Goal: Transaction & Acquisition: Purchase product/service

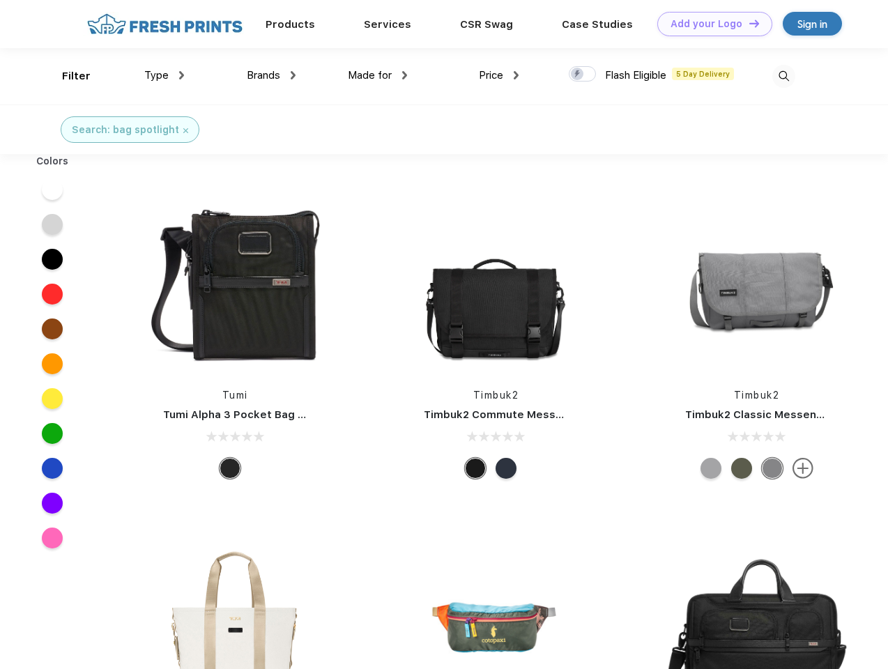
click at [709, 24] on link "Add your Logo Design Tool" at bounding box center [714, 24] width 115 height 24
click at [0, 0] on div "Design Tool" at bounding box center [0, 0] width 0 height 0
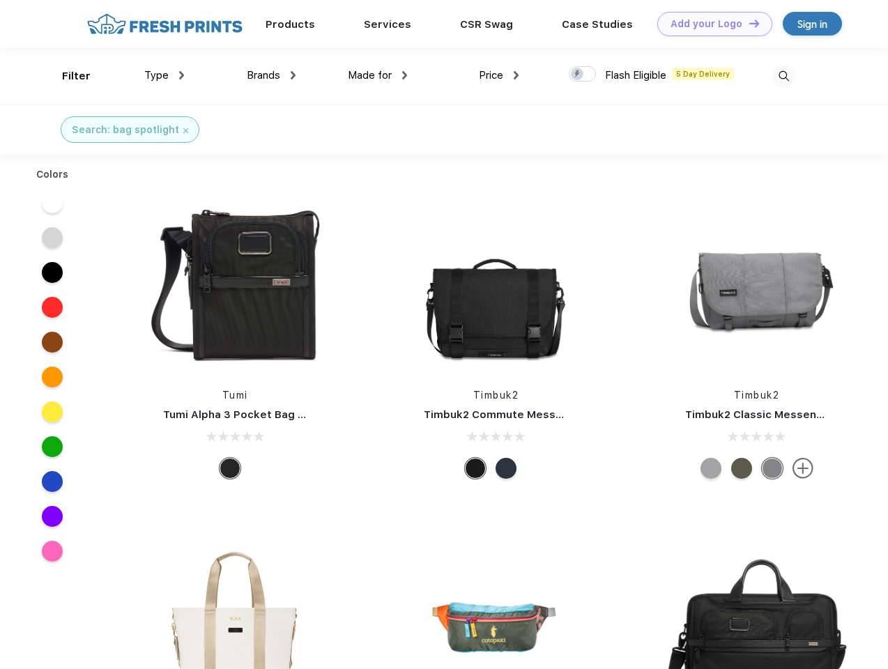
click at [748, 23] on link "Add your Logo Design Tool" at bounding box center [714, 24] width 115 height 24
click at [67, 76] on div "Filter" at bounding box center [76, 76] width 29 height 16
click at [164, 75] on span "Type" at bounding box center [156, 75] width 24 height 13
click at [271, 75] on span "Brands" at bounding box center [263, 75] width 33 height 13
click at [378, 75] on span "Made for" at bounding box center [370, 75] width 44 height 13
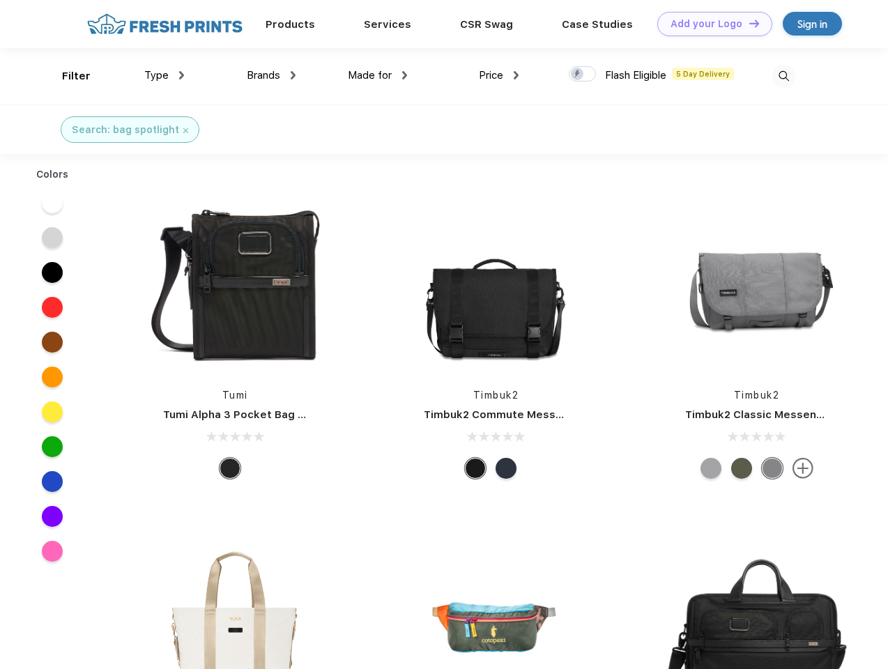
click at [499, 75] on span "Price" at bounding box center [491, 75] width 24 height 13
click at [583, 75] on div at bounding box center [582, 73] width 27 height 15
click at [578, 75] on input "checkbox" at bounding box center [573, 70] width 9 height 9
click at [783, 76] on img at bounding box center [783, 76] width 23 height 23
